Goal: Task Accomplishment & Management: Manage account settings

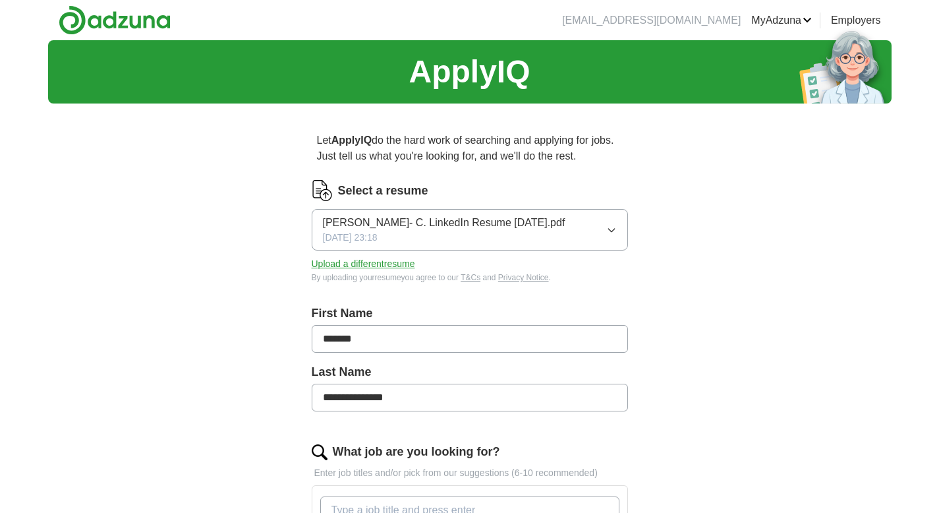
click at [401, 266] on button "Upload a different resume" at bounding box center [364, 264] width 104 height 14
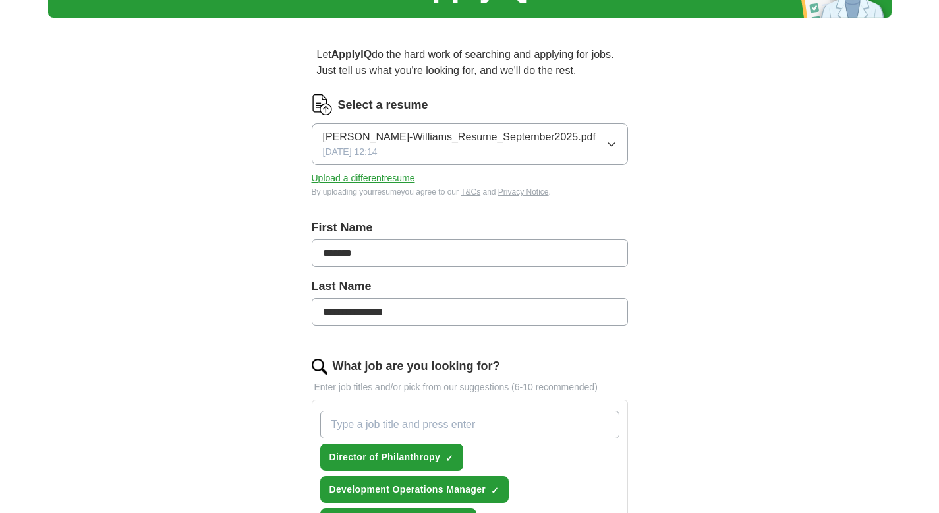
scroll to position [88, 0]
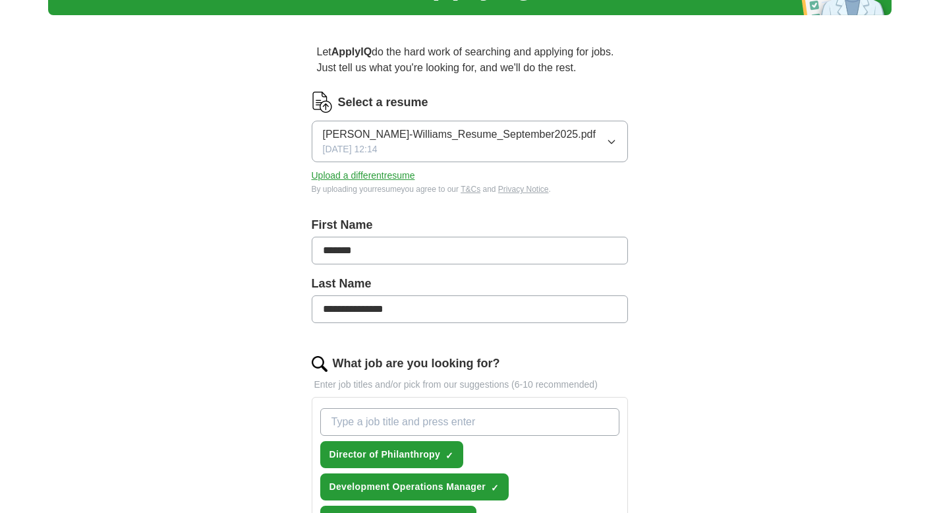
click at [387, 421] on input "What job are you looking for?" at bounding box center [469, 422] width 299 height 28
type input "Director of Prospect Management"
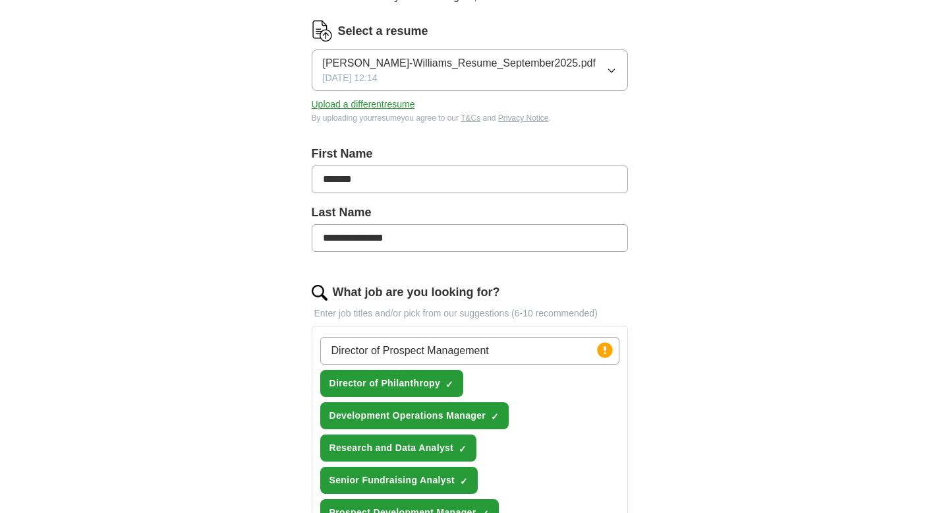
scroll to position [239, 0]
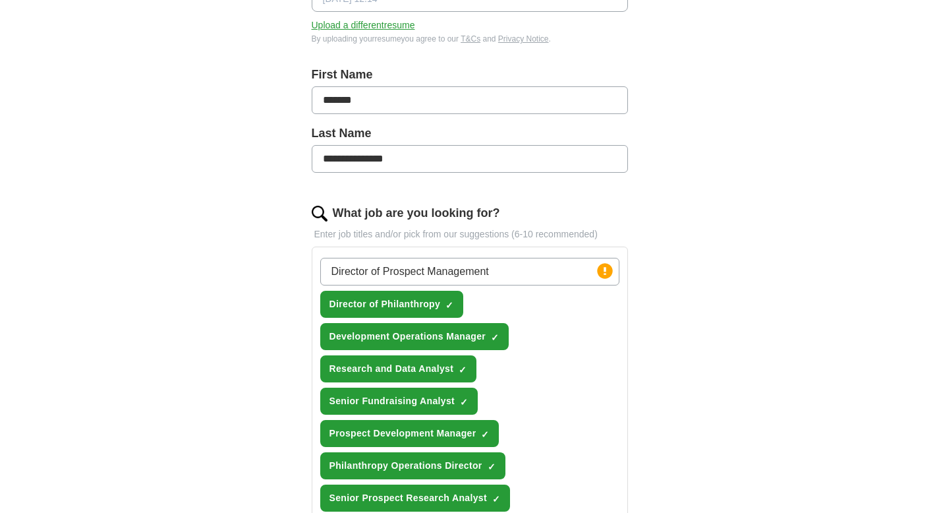
click at [526, 278] on input "Director of Prospect Management" at bounding box center [469, 272] width 299 height 28
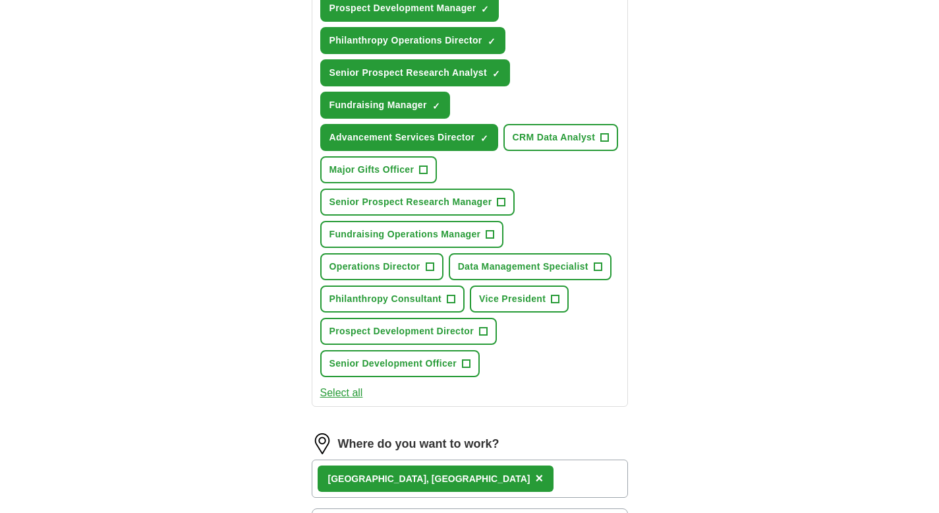
scroll to position [700, 0]
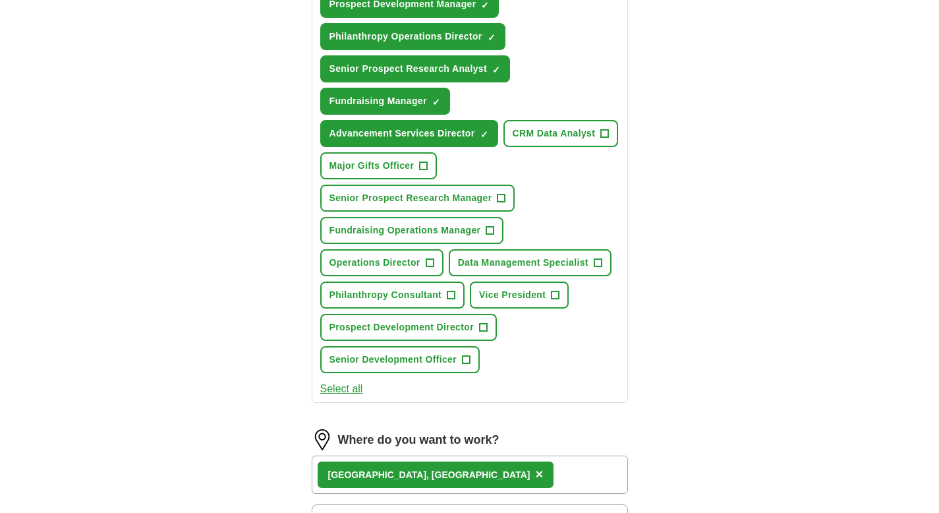
click at [343, 390] on button "Select all" at bounding box center [341, 389] width 43 height 16
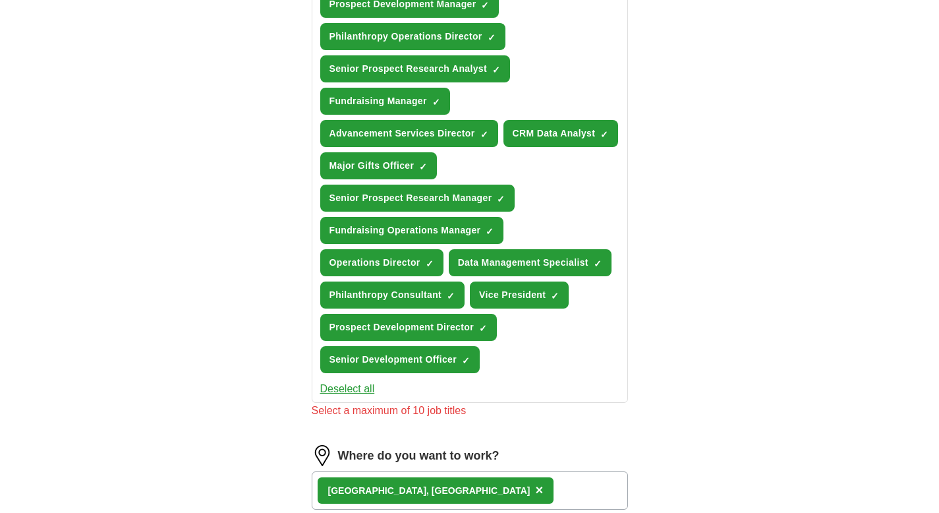
click at [358, 387] on button "Deselect all" at bounding box center [347, 389] width 55 height 16
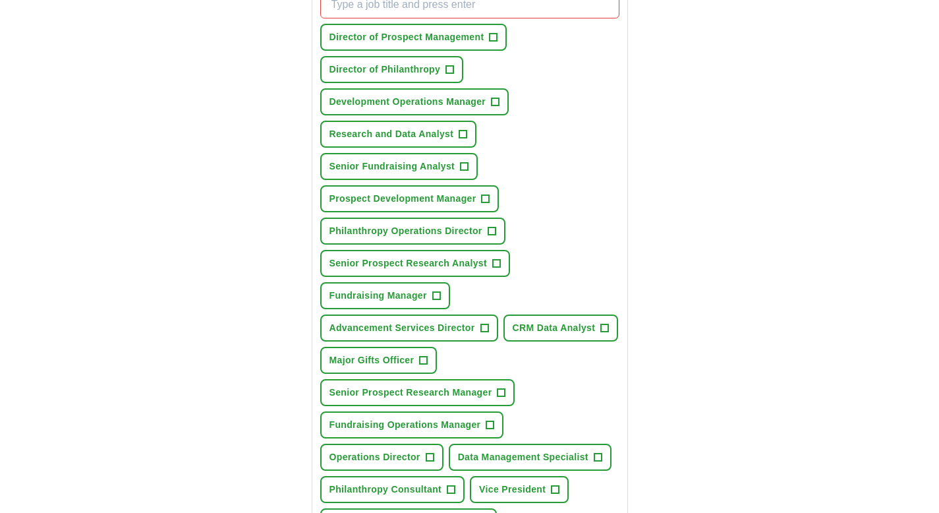
scroll to position [513, 0]
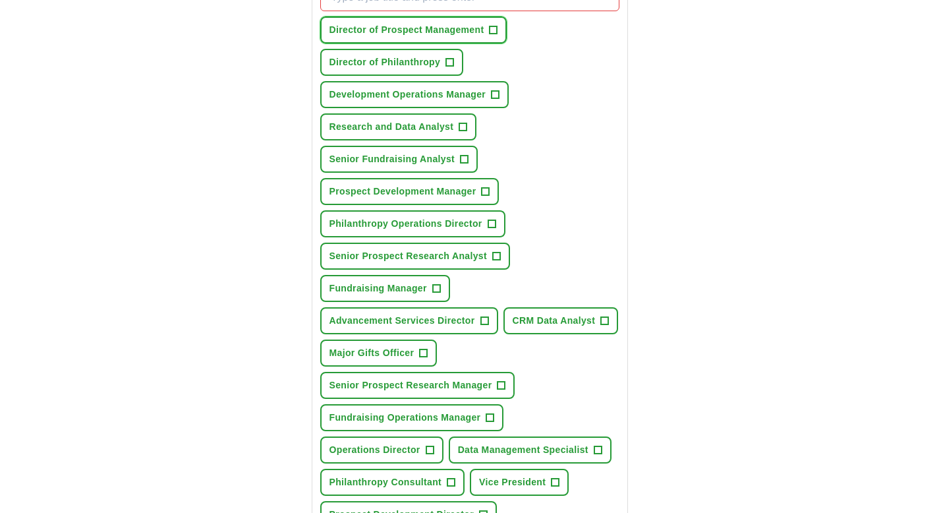
click at [498, 32] on span "+" at bounding box center [494, 30] width 8 height 11
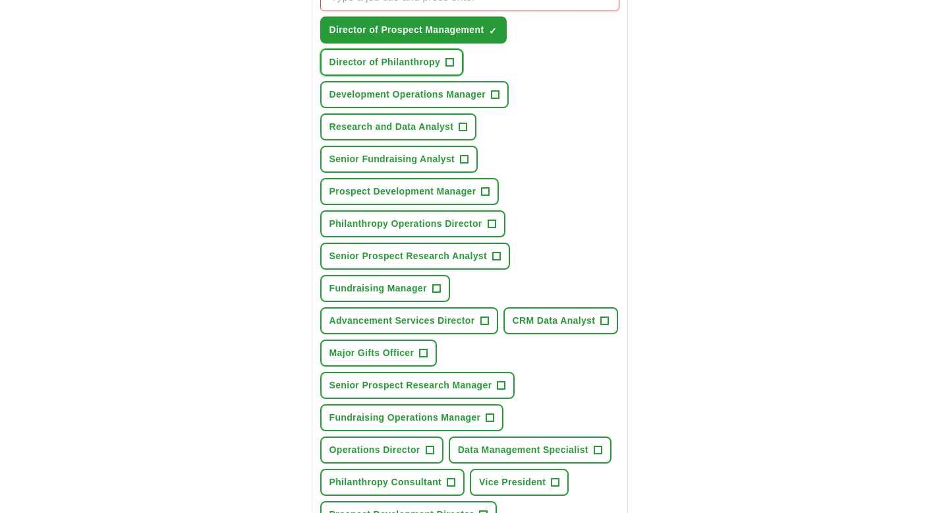
click at [451, 64] on span "+" at bounding box center [450, 62] width 8 height 11
click at [498, 96] on span "+" at bounding box center [496, 95] width 8 height 11
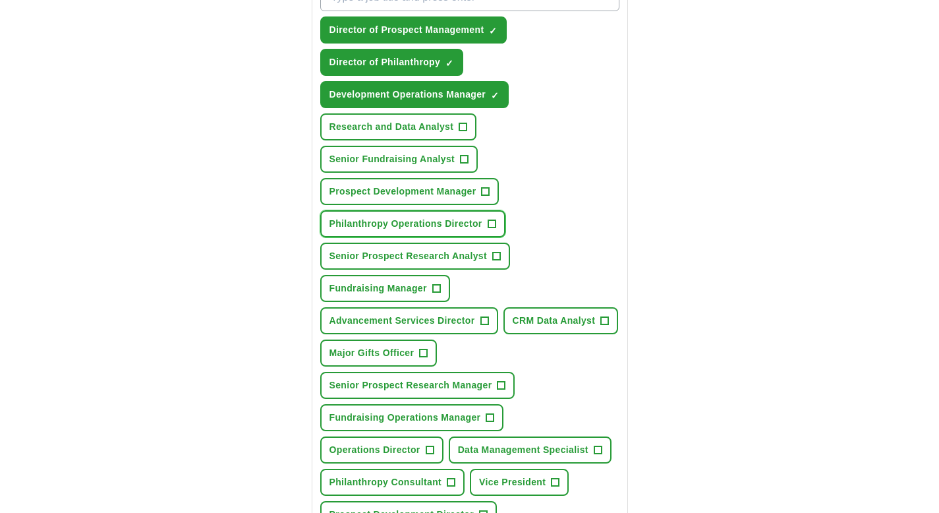
click at [492, 223] on span "+" at bounding box center [492, 224] width 8 height 11
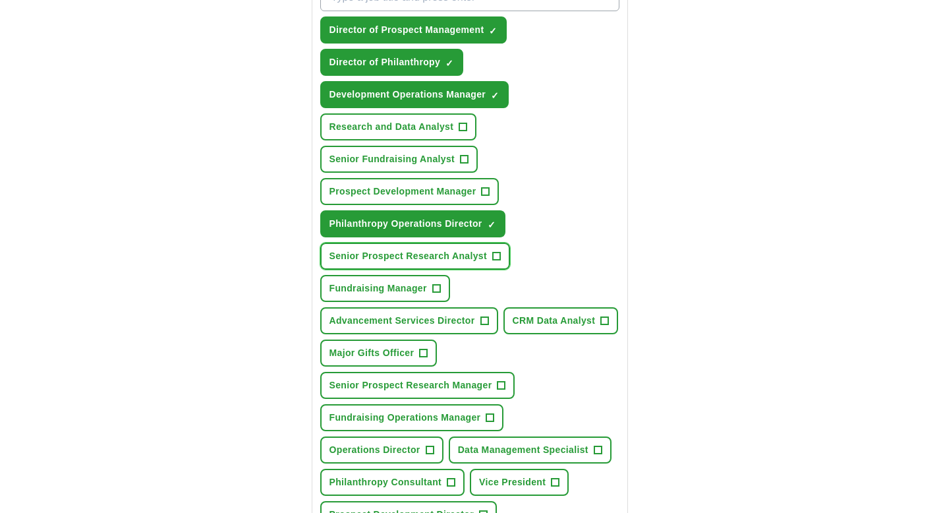
click at [496, 254] on span "+" at bounding box center [496, 256] width 8 height 11
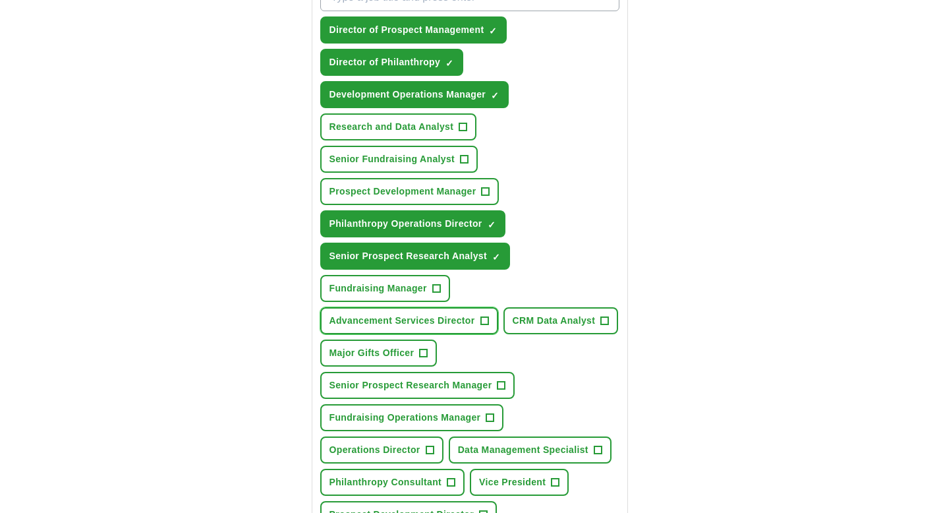
click at [486, 322] on span "+" at bounding box center [485, 321] width 8 height 11
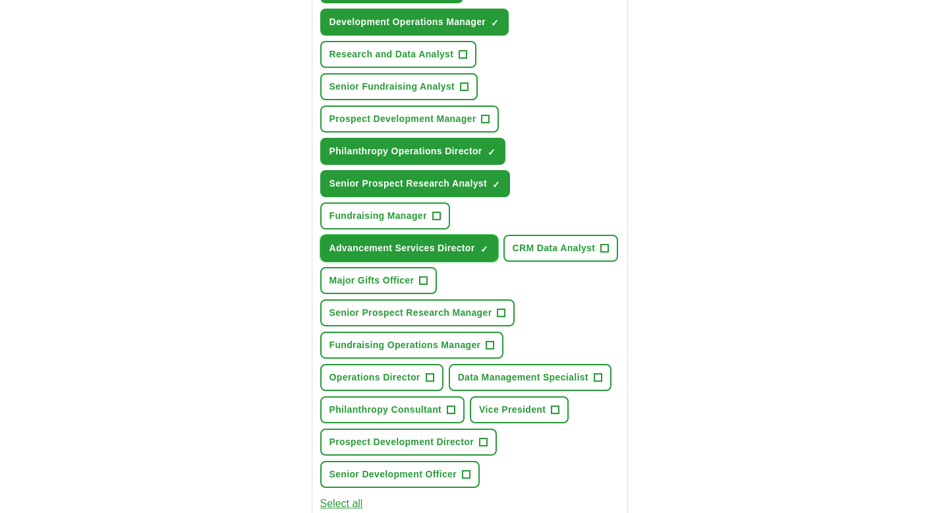
scroll to position [597, 0]
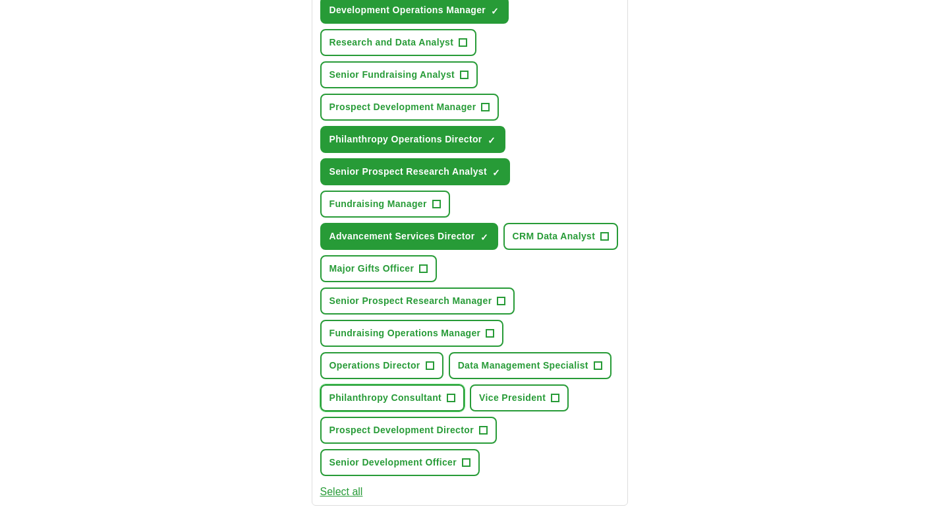
click at [449, 399] on span "+" at bounding box center [452, 398] width 8 height 11
click at [504, 299] on span "+" at bounding box center [502, 301] width 8 height 11
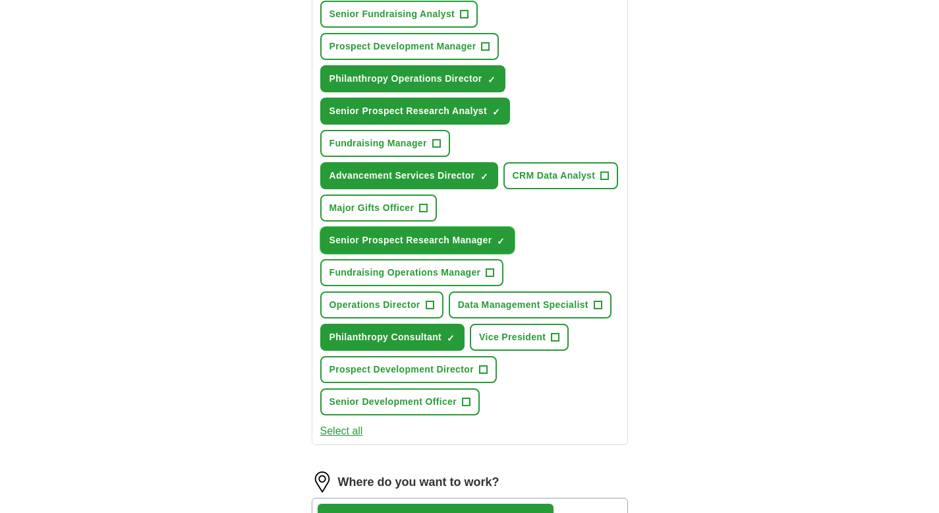
scroll to position [664, 0]
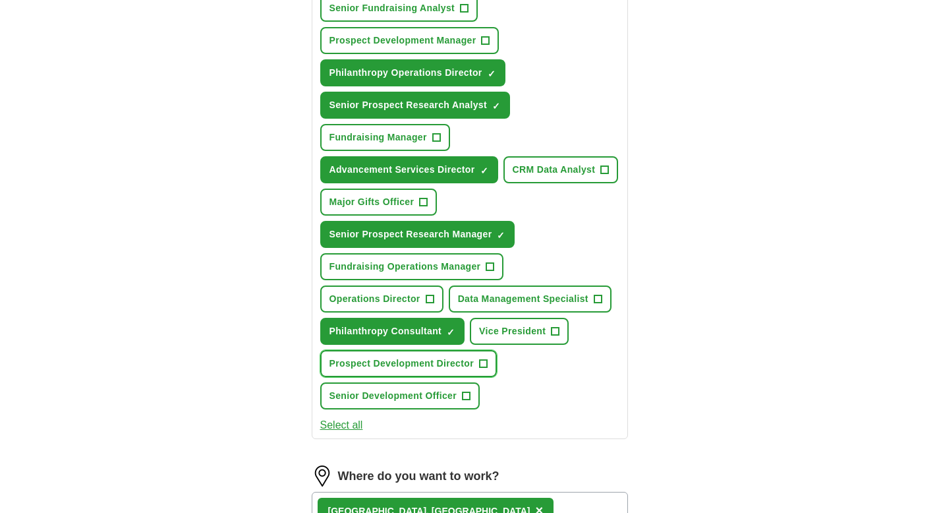
click at [485, 365] on span "+" at bounding box center [483, 364] width 8 height 11
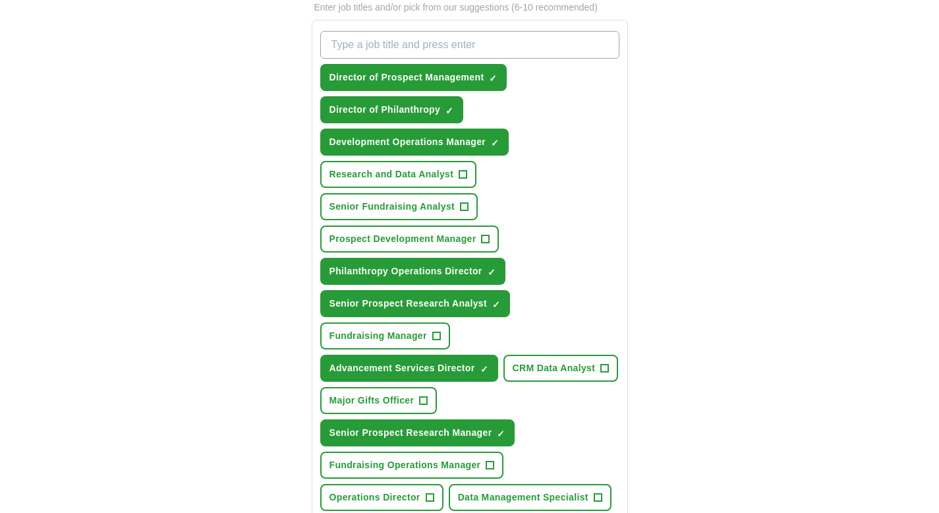
scroll to position [458, 0]
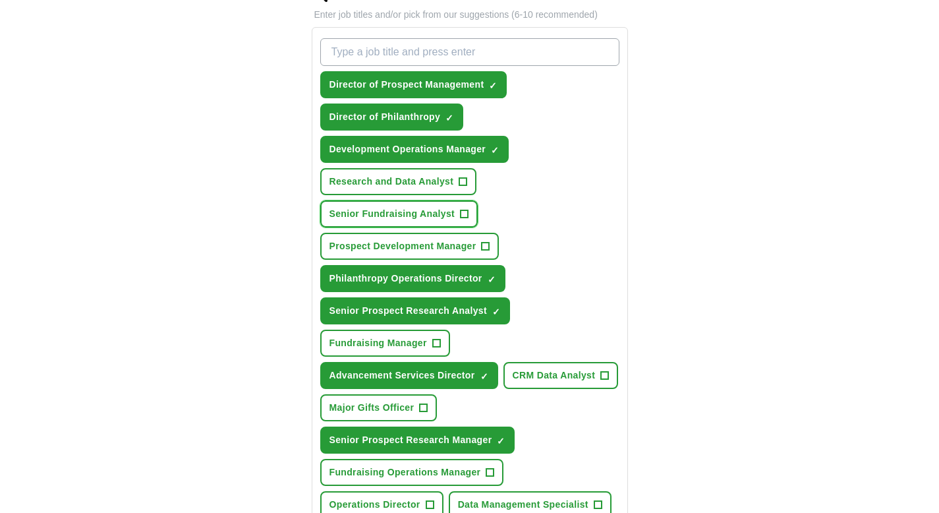
click at [464, 216] on span "+" at bounding box center [465, 214] width 8 height 11
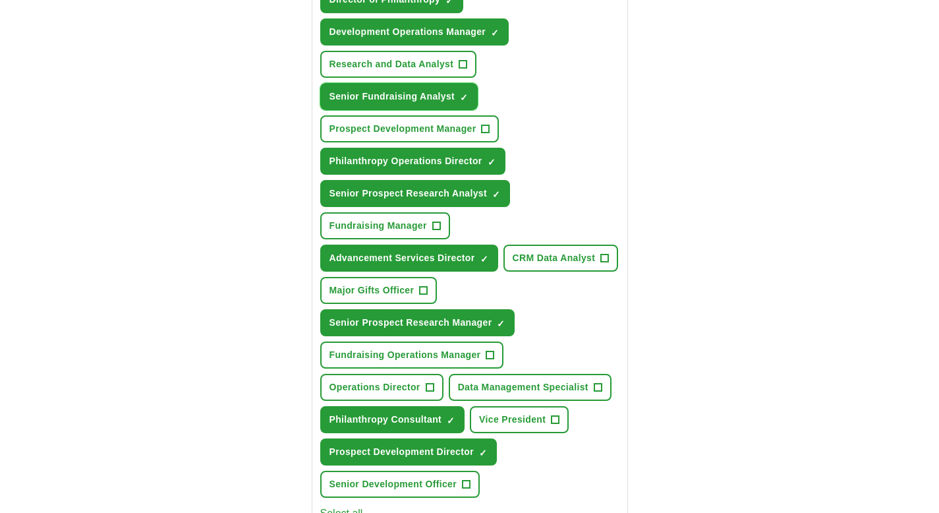
scroll to position [817, 0]
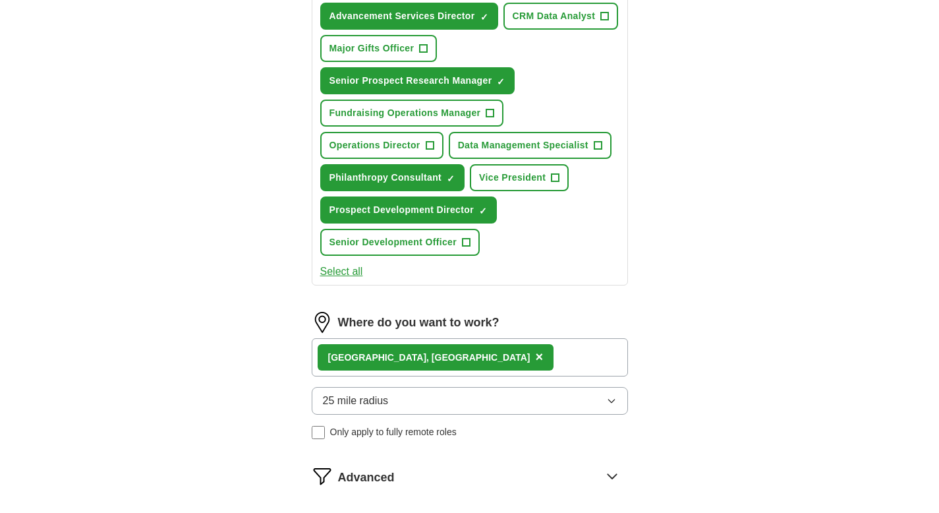
click at [465, 357] on div "[GEOGRAPHIC_DATA], [GEOGRAPHIC_DATA] ×" at bounding box center [470, 357] width 316 height 38
click at [438, 359] on div "[GEOGRAPHIC_DATA], [GEOGRAPHIC_DATA] ×" at bounding box center [470, 357] width 316 height 38
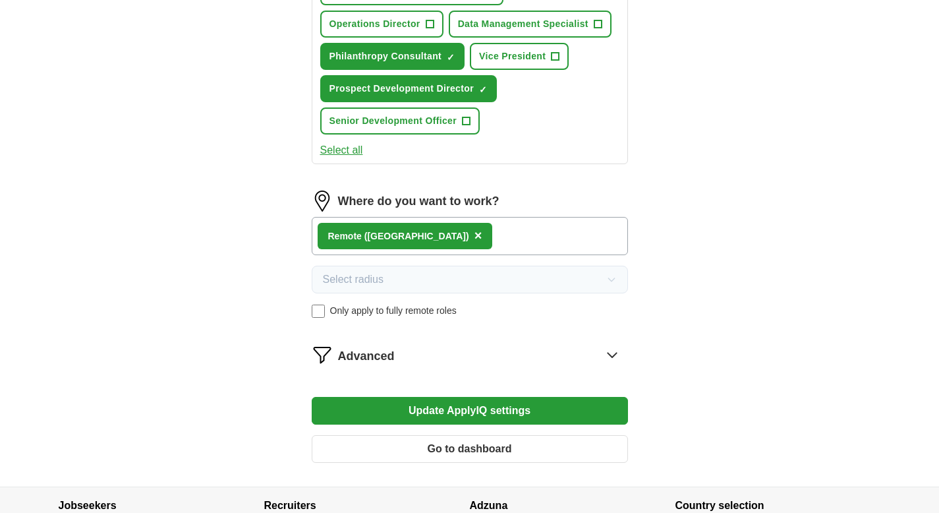
scroll to position [995, 0]
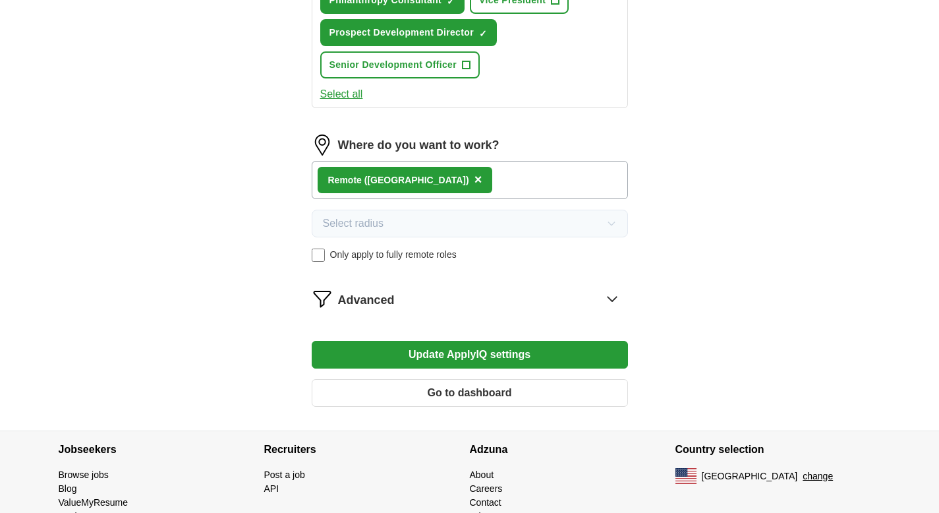
click at [485, 356] on button "Update ApplyIQ settings" at bounding box center [470, 355] width 316 height 28
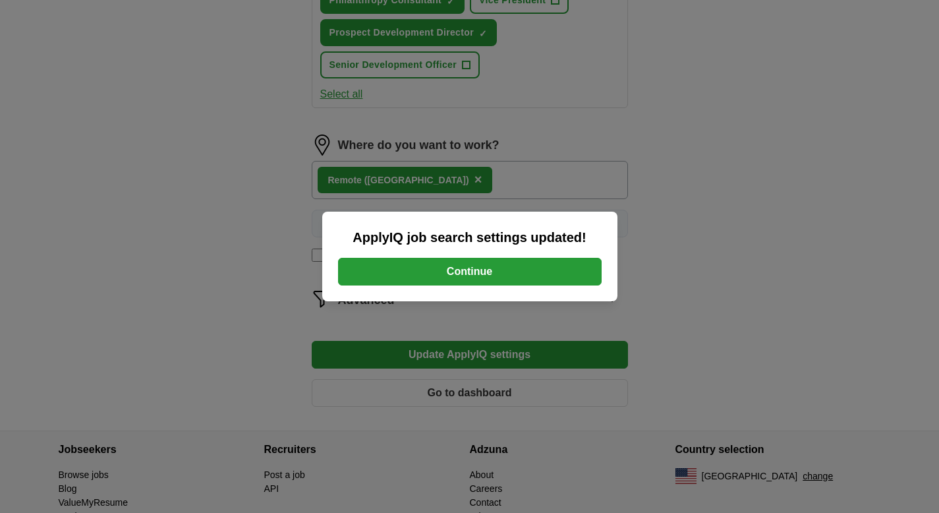
click at [475, 271] on button "Continue" at bounding box center [470, 272] width 264 height 28
